Goal: Transaction & Acquisition: Purchase product/service

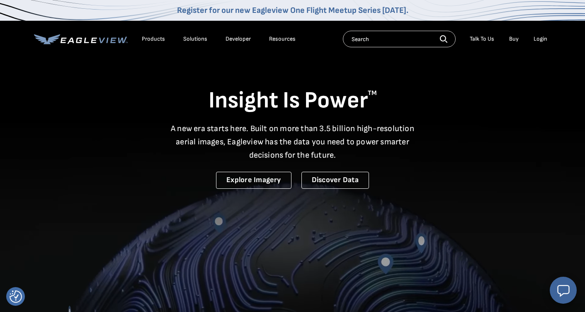
click at [541, 38] on div "Login" at bounding box center [541, 38] width 14 height 7
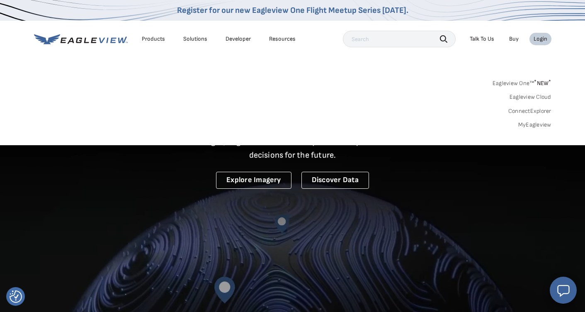
click at [533, 126] on link "MyEagleview" at bounding box center [534, 124] width 33 height 7
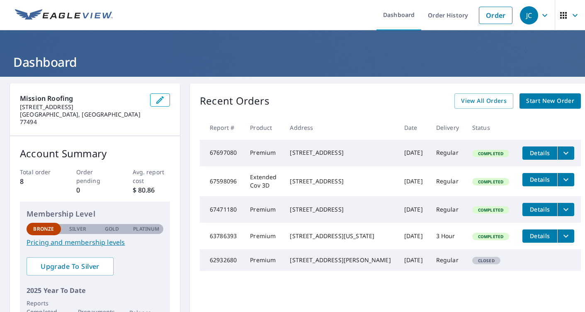
click at [550, 101] on span "Start New Order" at bounding box center [550, 101] width 48 height 10
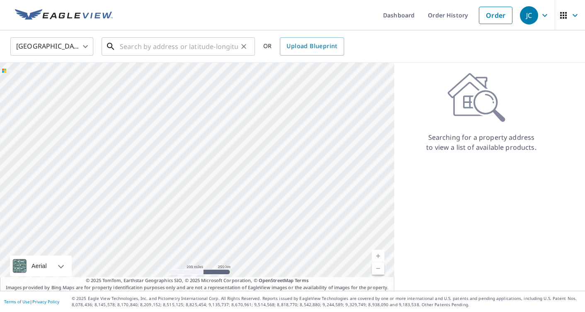
click at [187, 49] on input "text" at bounding box center [179, 46] width 118 height 23
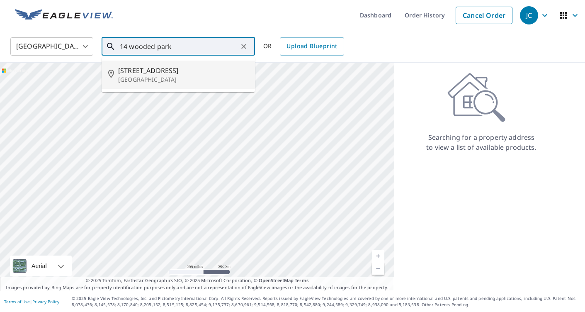
click at [178, 71] on span "[STREET_ADDRESS]" at bounding box center [183, 71] width 130 height 10
type input "[STREET_ADDRESS]"
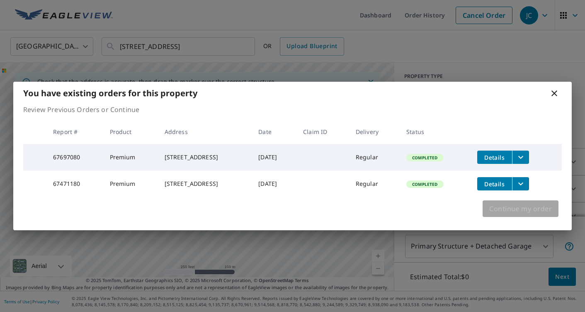
click at [514, 212] on span "Continue my order" at bounding box center [520, 209] width 63 height 12
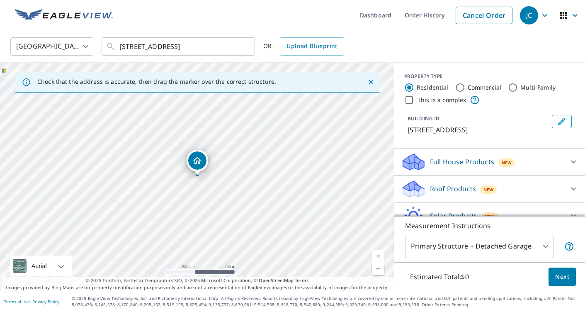
click at [542, 162] on div "Full House Products New" at bounding box center [482, 161] width 163 height 19
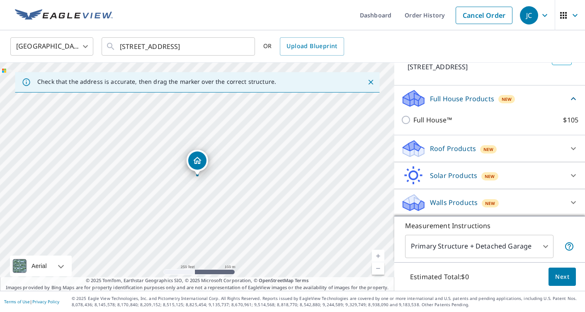
scroll to position [63, 0]
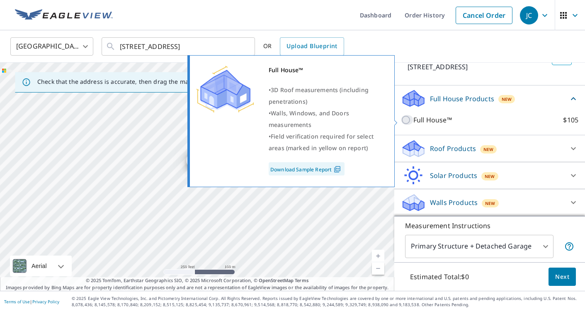
click at [405, 122] on input "Full House™ $105" at bounding box center [407, 120] width 12 height 10
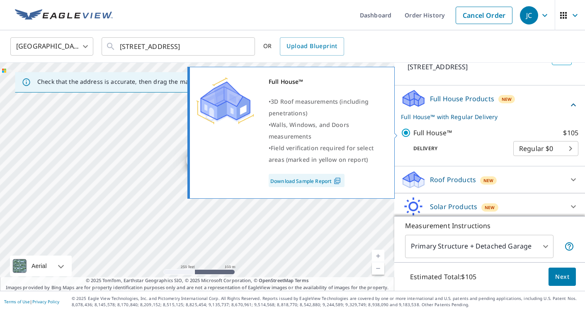
click at [338, 182] on img at bounding box center [337, 180] width 11 height 7
click at [405, 131] on input "Full House™ $105" at bounding box center [407, 133] width 12 height 10
checkbox input "false"
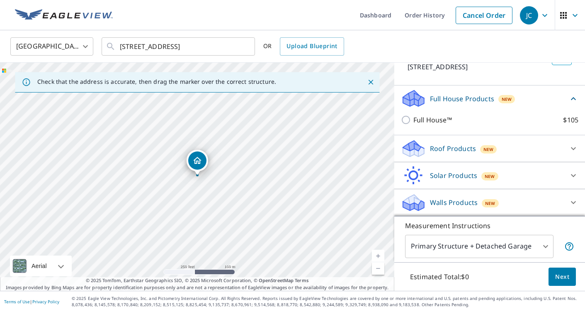
click at [495, 154] on div "Roof Products New" at bounding box center [482, 148] width 163 height 19
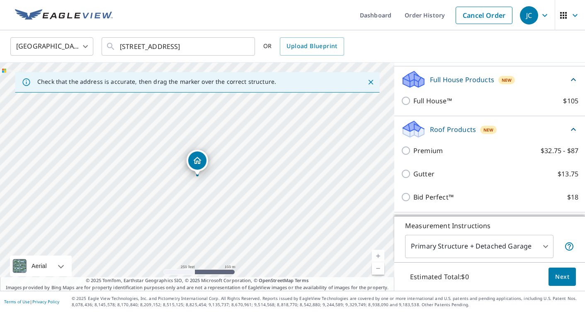
scroll to position [59, 0]
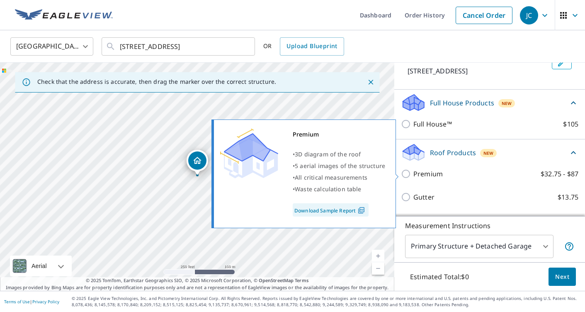
click at [406, 173] on input "Premium $32.75 - $87" at bounding box center [407, 174] width 12 height 10
checkbox input "true"
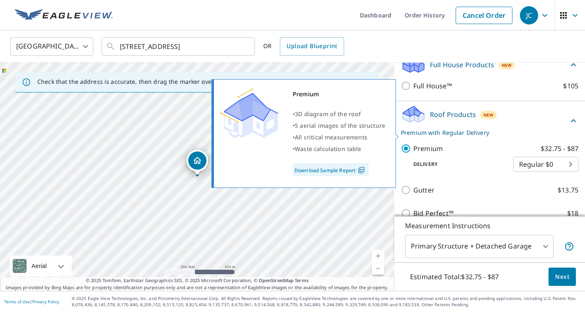
scroll to position [116, 0]
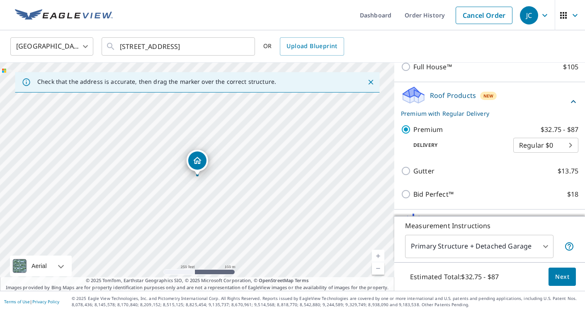
click at [552, 143] on body "JC JC Dashboard Order History Cancel Order JC [GEOGRAPHIC_DATA] [GEOGRAPHIC_DAT…" at bounding box center [292, 156] width 585 height 312
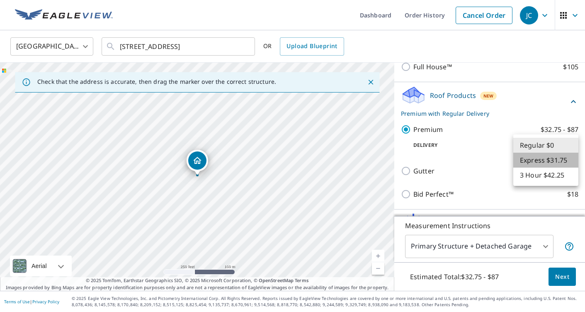
click at [546, 164] on li "Express $31.75" at bounding box center [545, 160] width 65 height 15
type input "4"
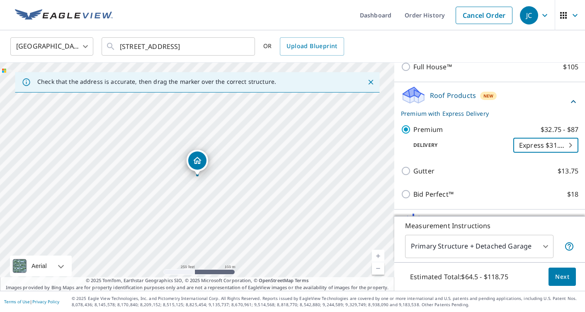
click at [562, 281] on span "Next" at bounding box center [562, 277] width 14 height 10
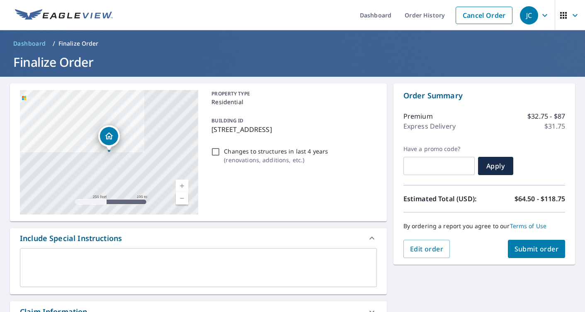
click at [435, 167] on input "text" at bounding box center [439, 165] width 71 height 23
paste input "OCE-YMG8Z-8JBVB"
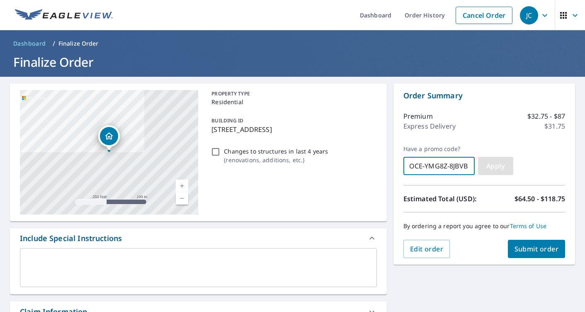
type input "OCE-YMG8Z-8JBVB"
click at [492, 170] on button "Apply" at bounding box center [495, 166] width 35 height 18
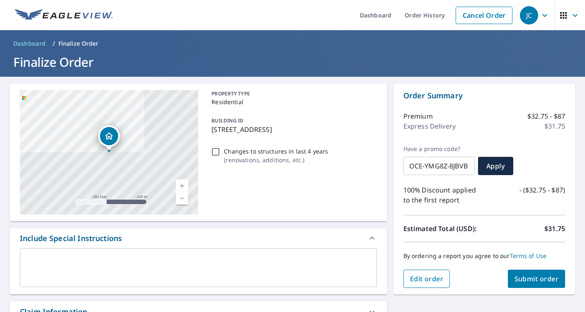
click at [435, 280] on span "Edit order" at bounding box center [427, 278] width 34 height 9
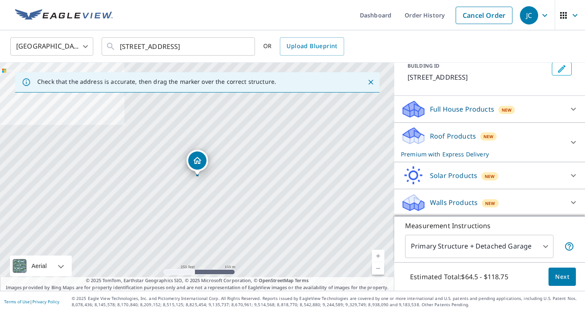
scroll to position [53, 0]
click at [514, 141] on div "Roof Products New Premium with Express Delivery" at bounding box center [482, 142] width 163 height 32
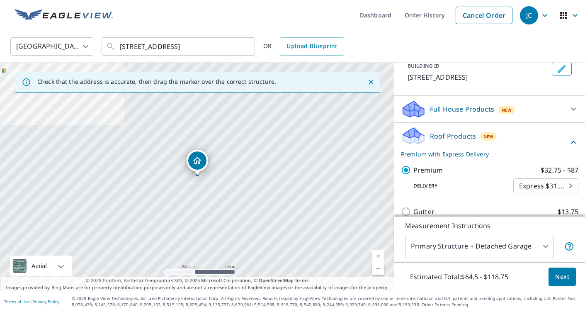
click at [543, 189] on body "JC JC Dashboard Order History Cancel Order JC [GEOGRAPHIC_DATA] [GEOGRAPHIC_DAT…" at bounding box center [292, 156] width 585 height 312
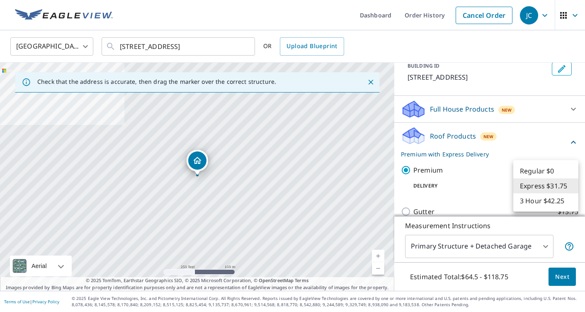
click at [541, 170] on li "Regular $0" at bounding box center [545, 170] width 65 height 15
type input "8"
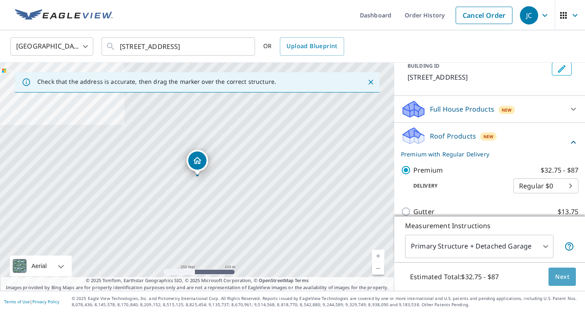
click at [567, 278] on span "Next" at bounding box center [562, 277] width 14 height 10
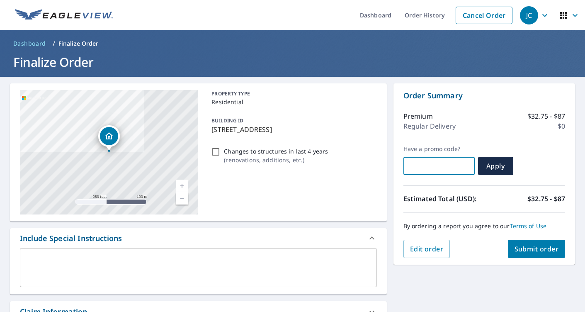
click at [451, 159] on input "text" at bounding box center [439, 165] width 71 height 23
paste input "OCE-YMG8Z-8JBVB"
type input "OCE-YMG8Z-8JBVB"
click at [494, 166] on span "Apply" at bounding box center [496, 165] width 22 height 9
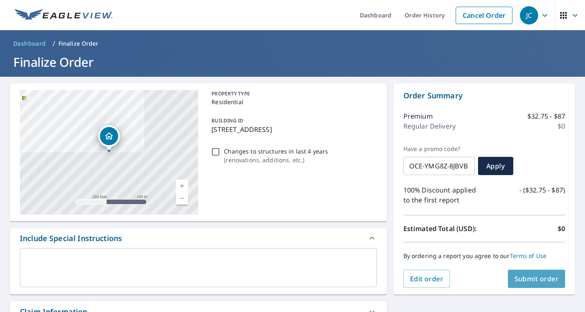
click at [528, 280] on span "Submit order" at bounding box center [537, 278] width 44 height 9
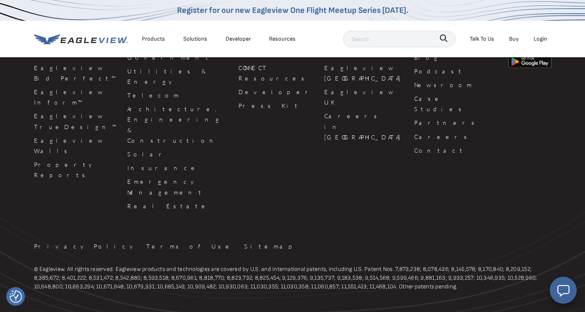
scroll to position [585, 0]
